Goal: Information Seeking & Learning: Check status

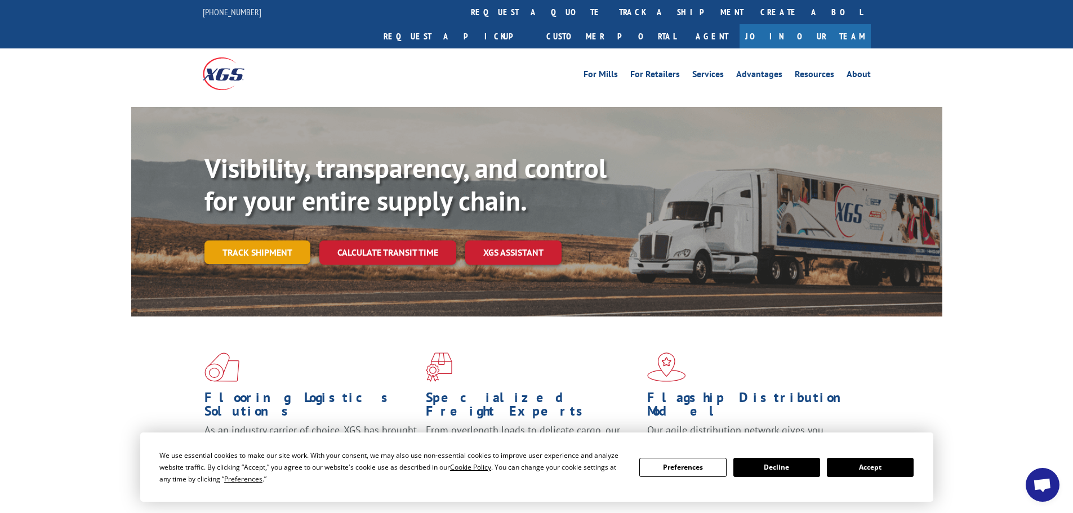
click at [267, 241] on link "Track shipment" at bounding box center [258, 253] width 106 height 24
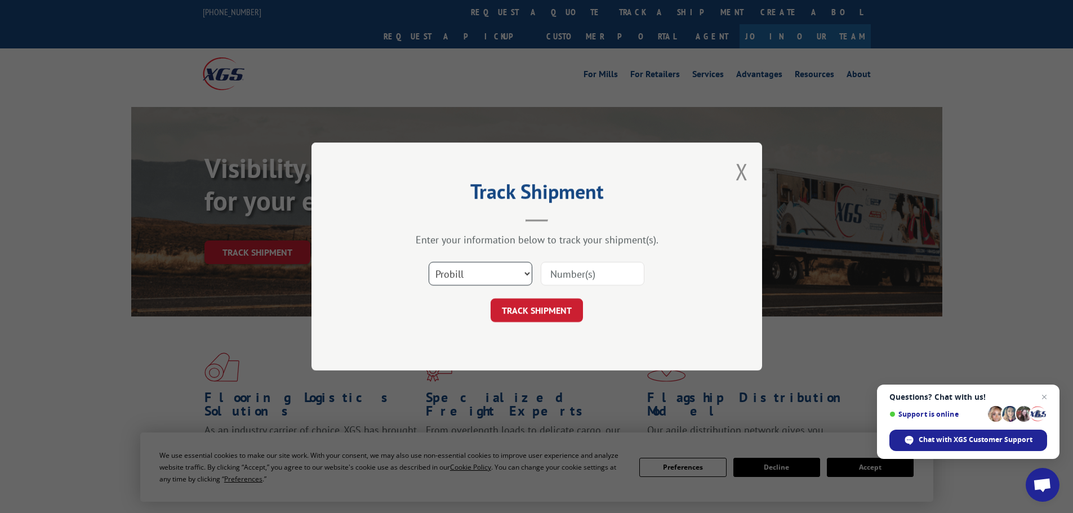
click at [483, 273] on select "Select category... Probill BOL PO" at bounding box center [481, 274] width 104 height 24
select select "bol"
click at [429, 262] on select "Select category... Probill BOL PO" at bounding box center [481, 274] width 104 height 24
drag, startPoint x: 567, startPoint y: 278, endPoint x: 591, endPoint y: 272, distance: 24.6
click at [568, 277] on input at bounding box center [593, 274] width 104 height 24
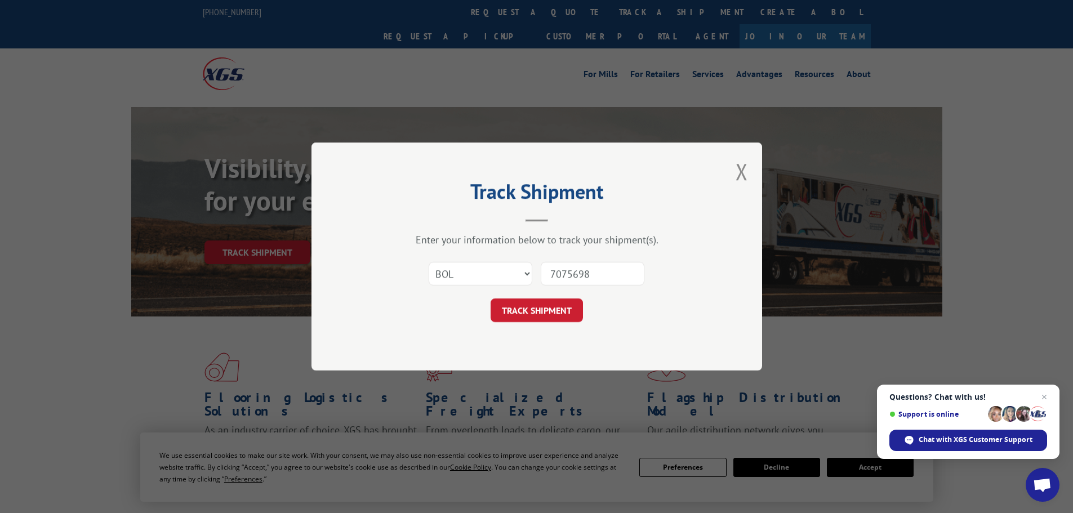
type input "7075698"
click at [491, 299] on button "TRACK SHIPMENT" at bounding box center [537, 311] width 92 height 24
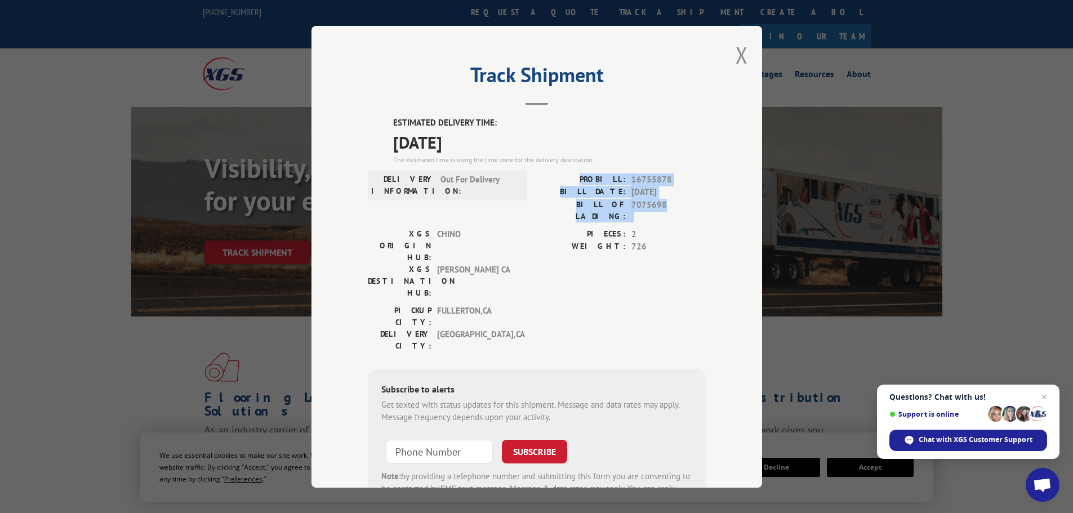
drag, startPoint x: 664, startPoint y: 206, endPoint x: 588, endPoint y: 175, distance: 82.5
click at [588, 175] on div "PROBILL: 16755878 BILL DATE: [DATE] BILL OF LADING: 7075698" at bounding box center [621, 197] width 169 height 49
copy div "PROBILL: 16755878 BILL DATE: [DATE] BILL OF LADING: 7075698"
drag, startPoint x: 483, startPoint y: 145, endPoint x: 384, endPoint y: 109, distance: 106.3
click at [384, 110] on div "Track Shipment ESTIMATED DELIVERY TIME: [DATE] The estimated time is using the …" at bounding box center [537, 257] width 451 height 462
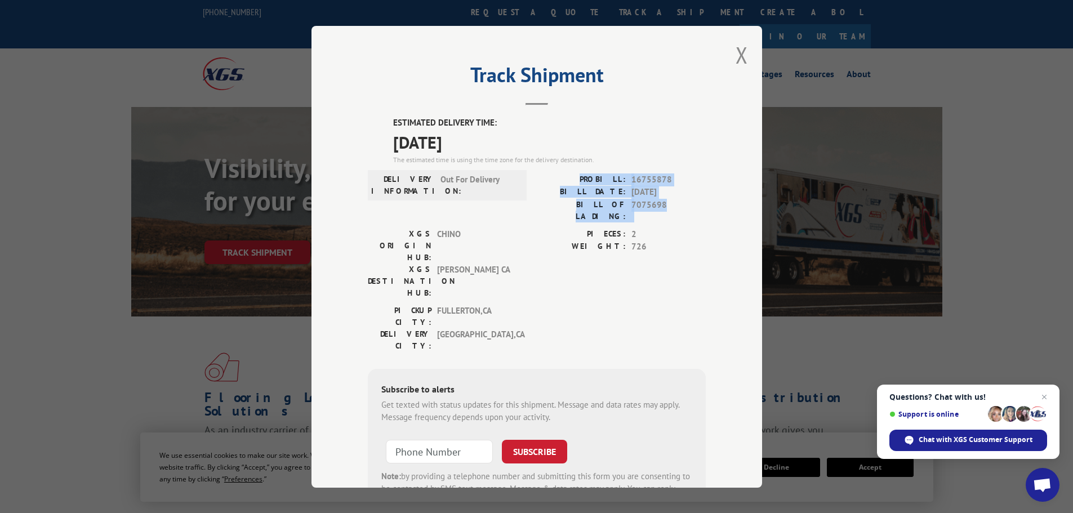
copy div "ESTIMATED DELIVERY TIME: [DATE]"
